Goal: Task Accomplishment & Management: Manage account settings

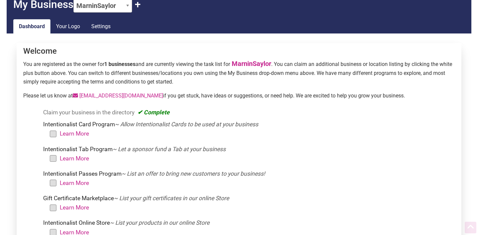
scroll to position [36, 0]
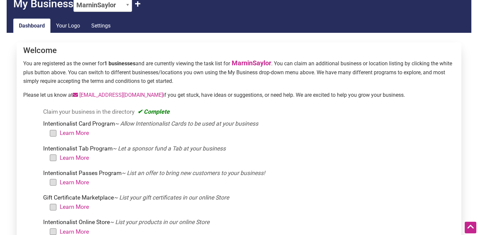
click at [53, 134] on li "Learn More" at bounding box center [252, 132] width 399 height 9
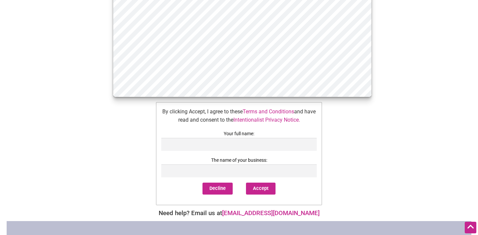
scroll to position [351, 0]
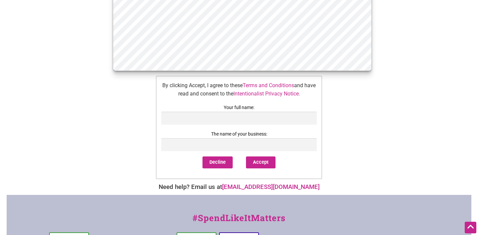
click at [190, 110] on label "Your full name:" at bounding box center [238, 108] width 155 height 8
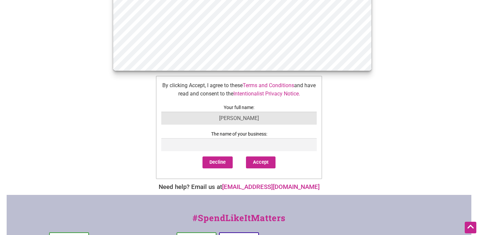
type input "[PERSON_NAME]"
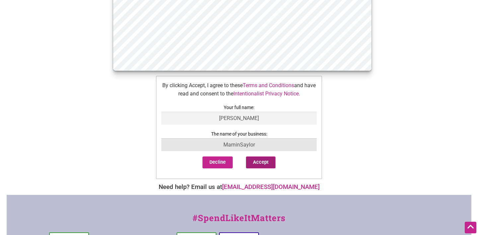
type input "MarninSaylor"
click at [272, 162] on button "Accept" at bounding box center [261, 163] width 30 height 12
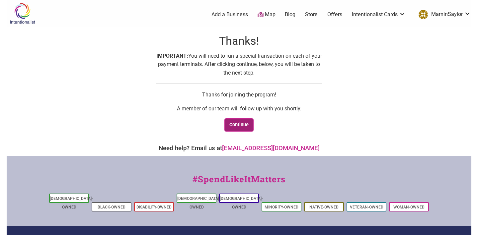
click at [239, 125] on link "Continue" at bounding box center [239, 126] width 30 height 14
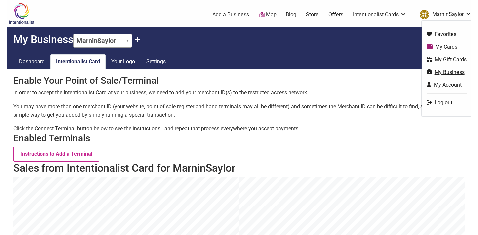
click at [443, 74] on link "My Business" at bounding box center [447, 72] width 40 height 8
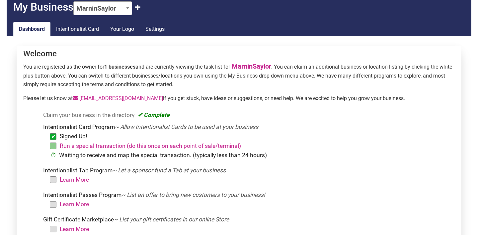
scroll to position [33, 0]
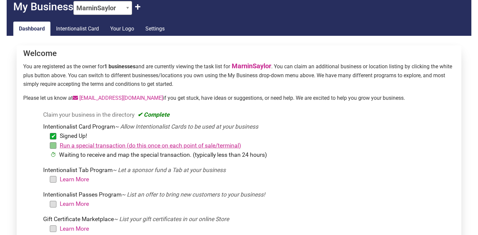
click at [116, 145] on link "Run a special transaction (do this once on each point of sale/terminal)" at bounding box center [150, 145] width 181 height 7
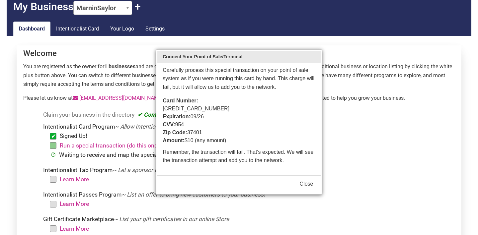
click at [368, 41] on div at bounding box center [239, 117] width 478 height 235
click at [309, 180] on button "Close" at bounding box center [307, 184] width 14 height 8
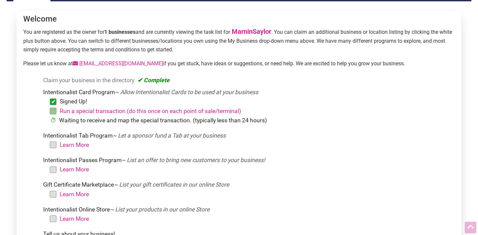
scroll to position [69, 0]
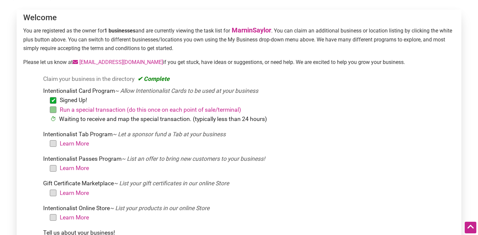
click at [53, 144] on li "Learn More" at bounding box center [252, 143] width 399 height 9
click at [54, 144] on li "Learn More" at bounding box center [252, 143] width 399 height 9
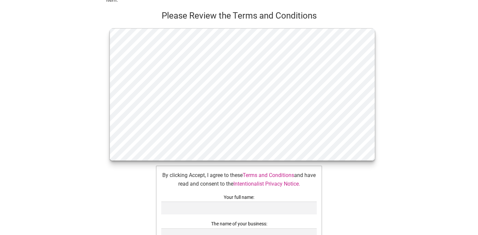
scroll to position [175, 0]
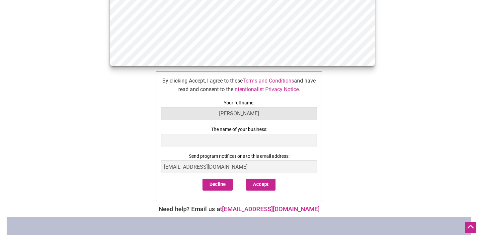
type input "[PERSON_NAME]"
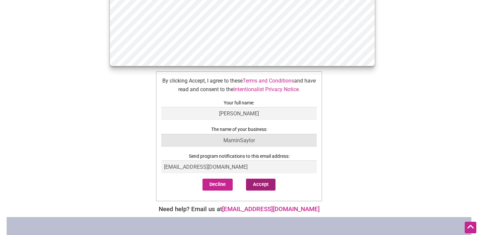
type input "MarninSaylor"
click at [260, 186] on button "Accept" at bounding box center [261, 185] width 30 height 12
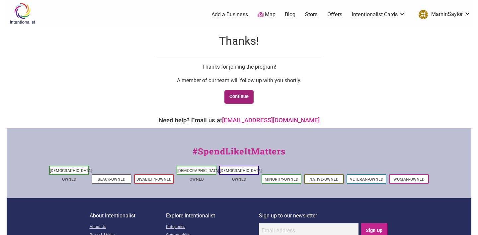
click at [239, 101] on link "Continue" at bounding box center [239, 97] width 30 height 14
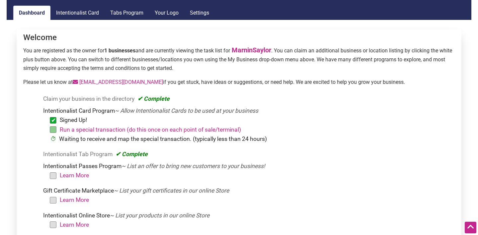
scroll to position [87, 0]
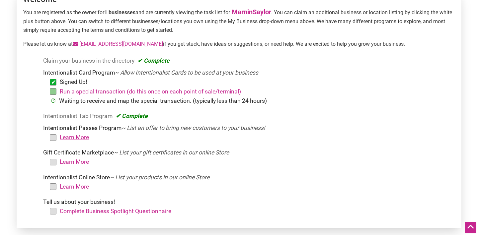
click at [67, 136] on link "Learn More" at bounding box center [74, 137] width 29 height 7
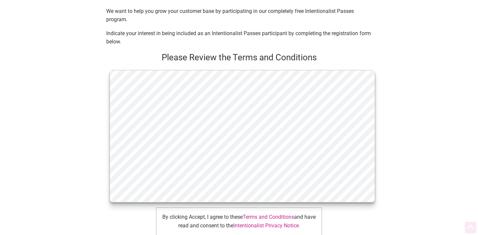
scroll to position [173, 0]
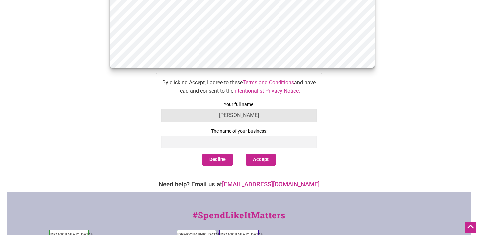
type input "Skye Saylor"
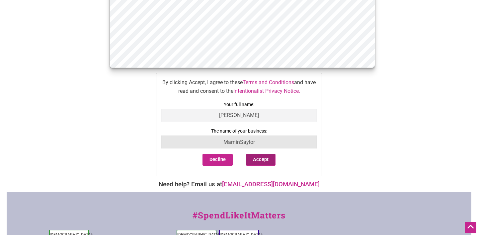
type input "MarninSaylor"
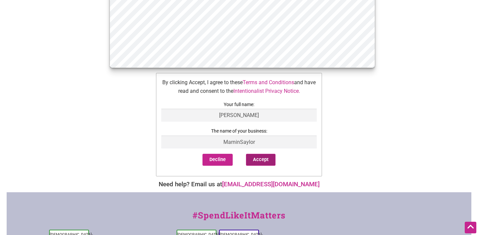
click at [271, 166] on button "Accept" at bounding box center [261, 160] width 30 height 12
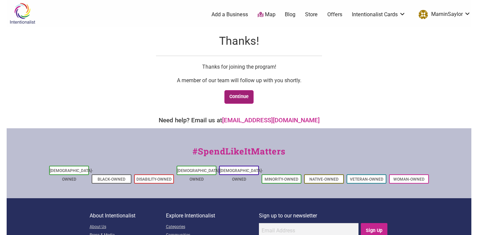
click at [228, 99] on link "Continue" at bounding box center [239, 97] width 30 height 14
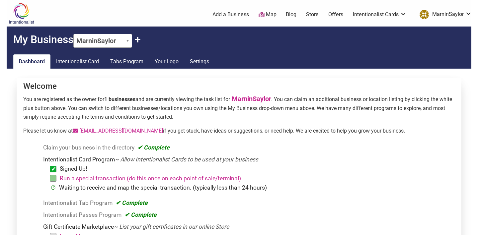
scroll to position [59, 0]
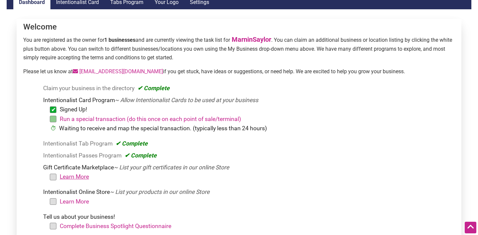
click at [82, 174] on link "Learn More" at bounding box center [74, 177] width 29 height 7
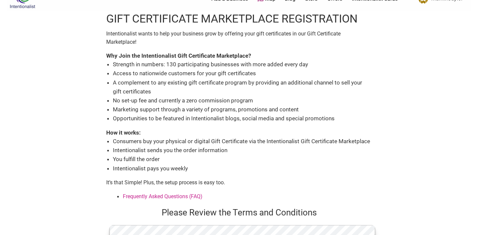
scroll to position [18, 0]
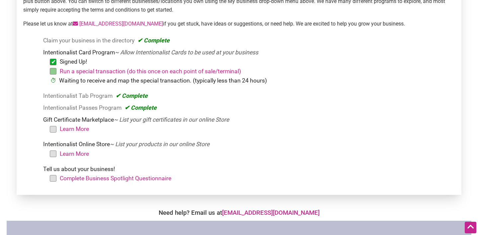
scroll to position [113, 0]
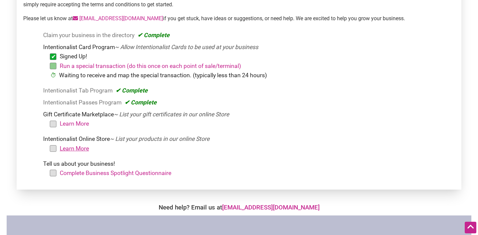
click at [83, 147] on link "Learn More" at bounding box center [74, 148] width 29 height 7
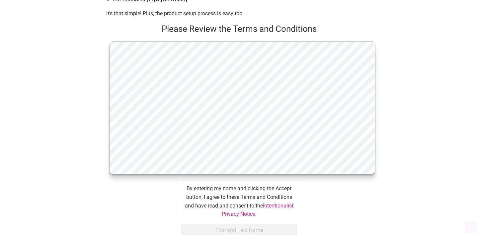
scroll to position [171, 0]
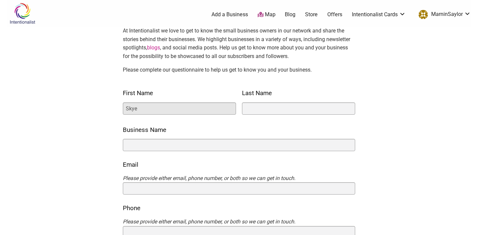
type input "Skye"
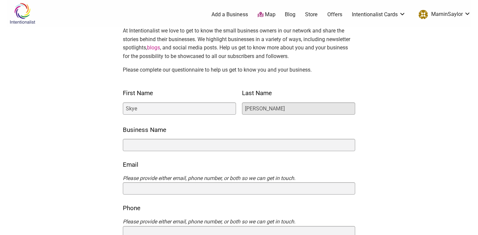
type input "[PERSON_NAME]"
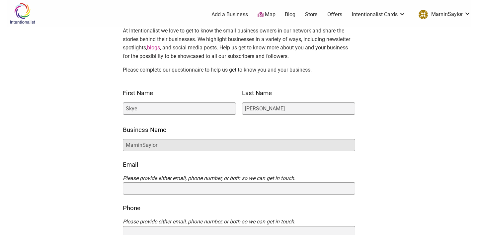
type input "MarninSaylor"
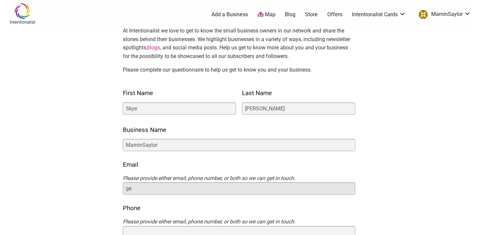
type input "g"
type input "[EMAIL_ADDRESS][DOMAIN_NAME]"
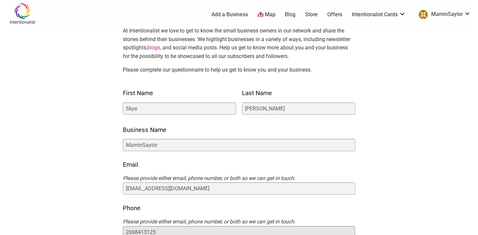
type input "2068413125"
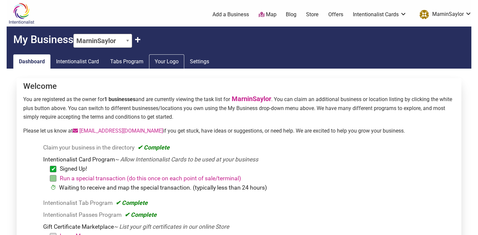
click at [180, 66] on link "Your Logo" at bounding box center [166, 61] width 35 height 15
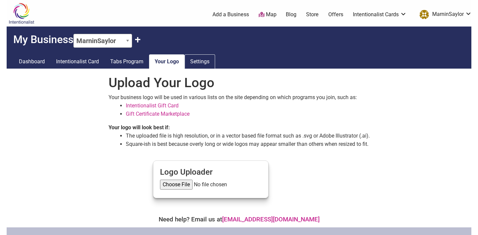
click at [205, 63] on link "Settings" at bounding box center [200, 61] width 31 height 15
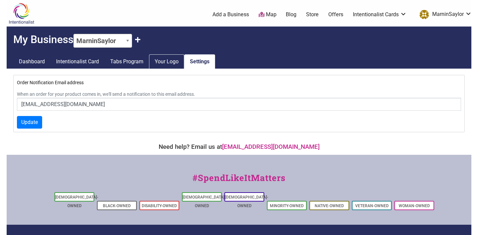
click at [171, 62] on link "Your Logo" at bounding box center [166, 61] width 35 height 15
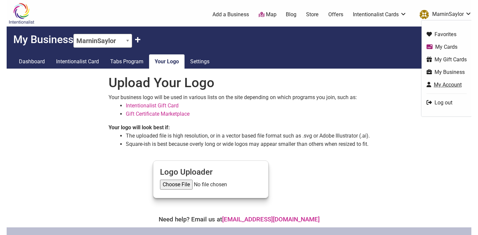
click at [429, 86] on icon "MarninSaylor" at bounding box center [429, 84] width 5 height 5
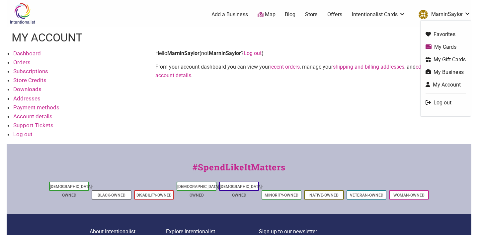
click at [433, 50] on link "My Cards" at bounding box center [446, 47] width 40 height 8
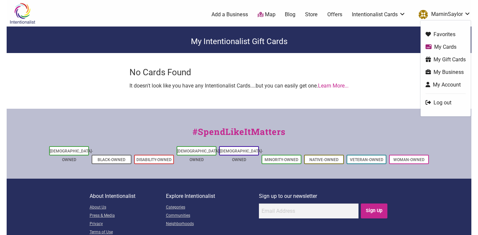
click at [428, 73] on icon "MarninSaylor" at bounding box center [428, 71] width 5 height 5
